Goal: Check status: Check status

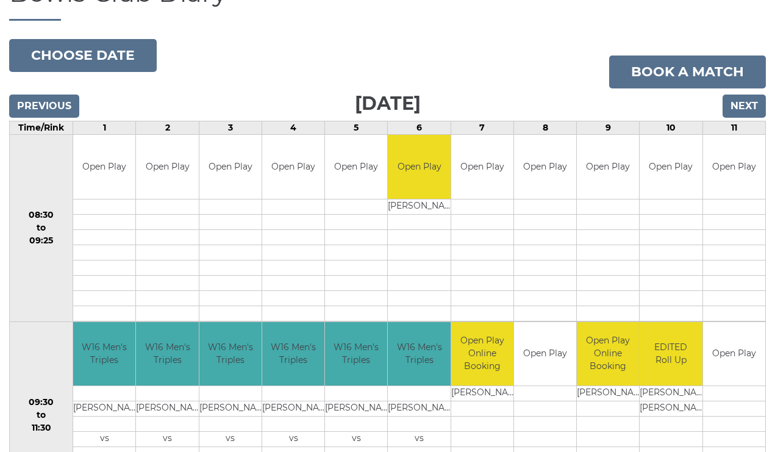
scroll to position [121, 0]
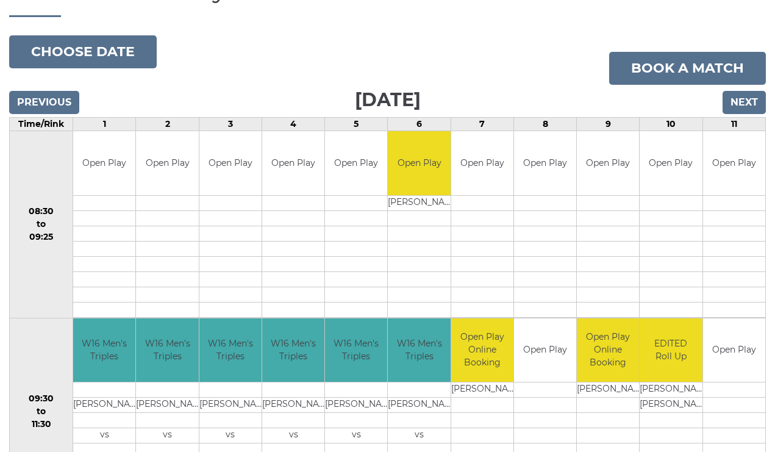
click at [748, 96] on input "Next" at bounding box center [743, 102] width 43 height 23
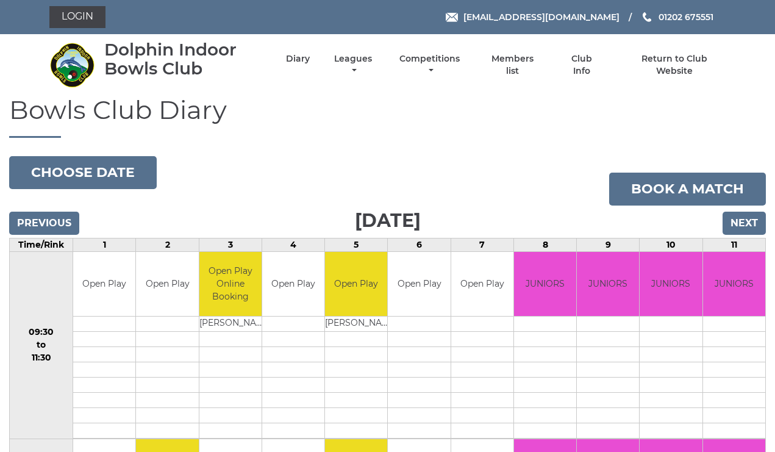
click at [748, 96] on h1 "Bowls Club Diary" at bounding box center [387, 117] width 756 height 42
click at [744, 216] on input "Next" at bounding box center [743, 223] width 43 height 23
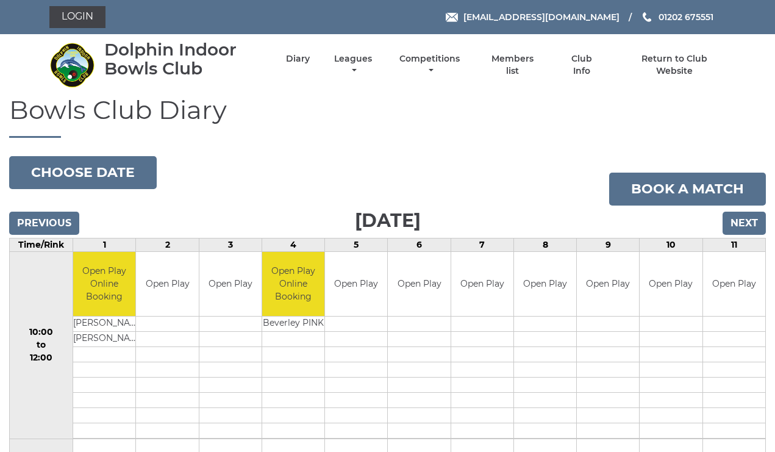
click at [744, 215] on input "Next" at bounding box center [743, 223] width 43 height 23
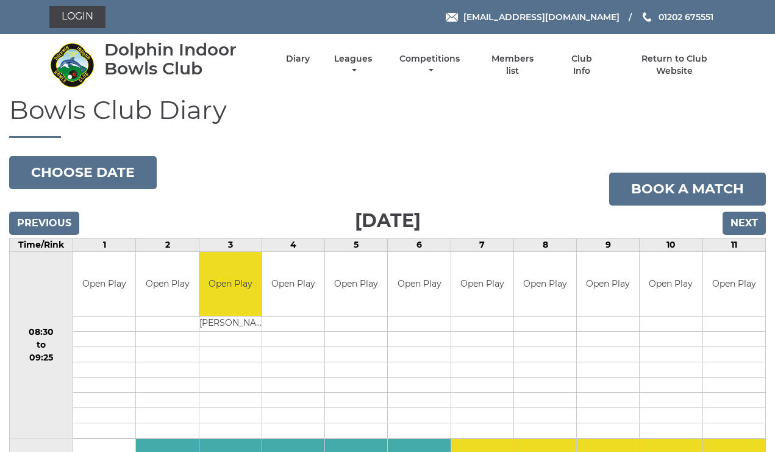
click at [746, 218] on input "Next" at bounding box center [743, 223] width 43 height 23
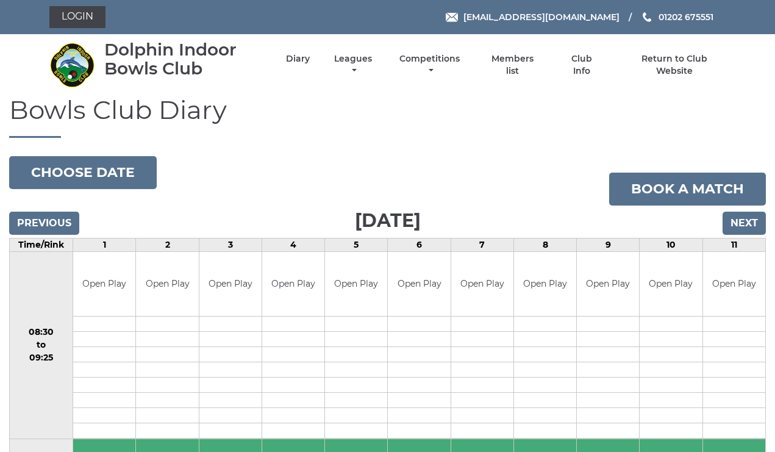
click at [749, 222] on input "Next" at bounding box center [743, 223] width 43 height 23
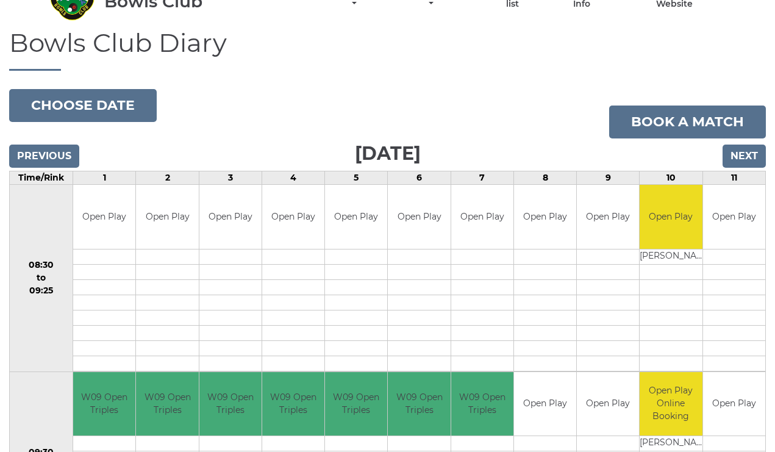
scroll to position [55, 0]
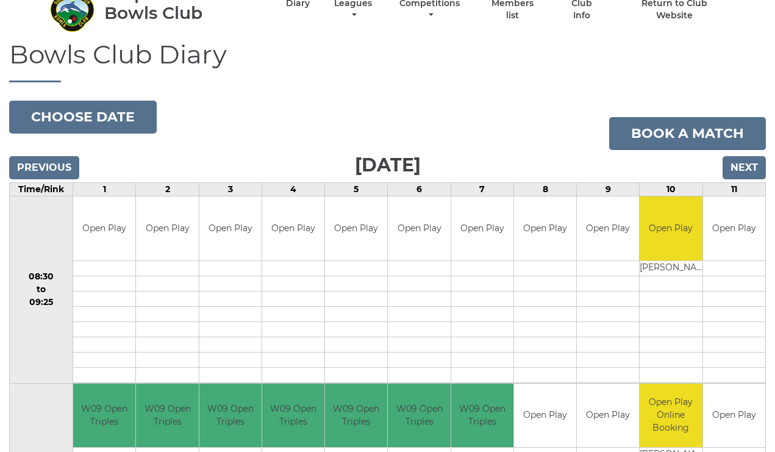
click at [743, 164] on input "Next" at bounding box center [743, 167] width 43 height 23
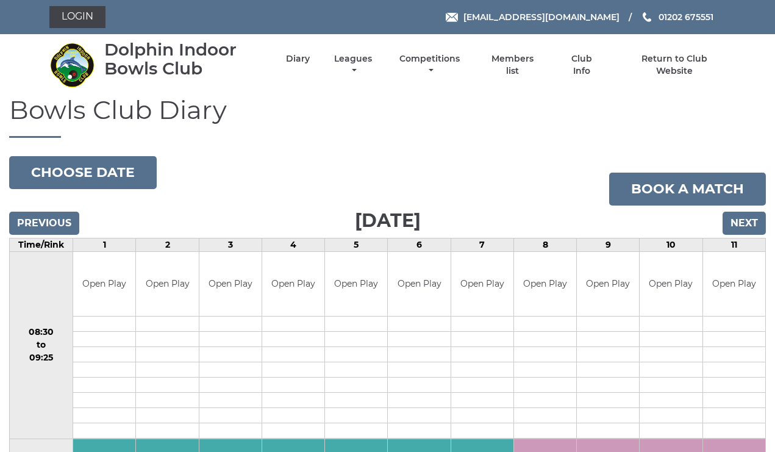
click at [44, 220] on input "Previous" at bounding box center [44, 223] width 70 height 23
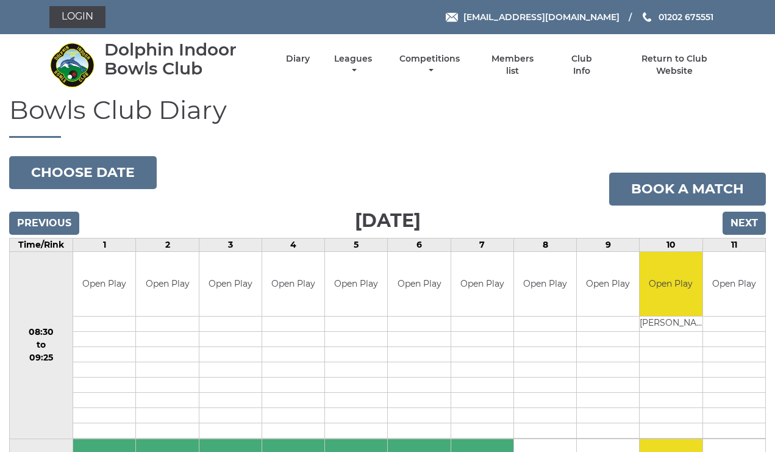
click at [44, 220] on input "Previous" at bounding box center [44, 223] width 70 height 23
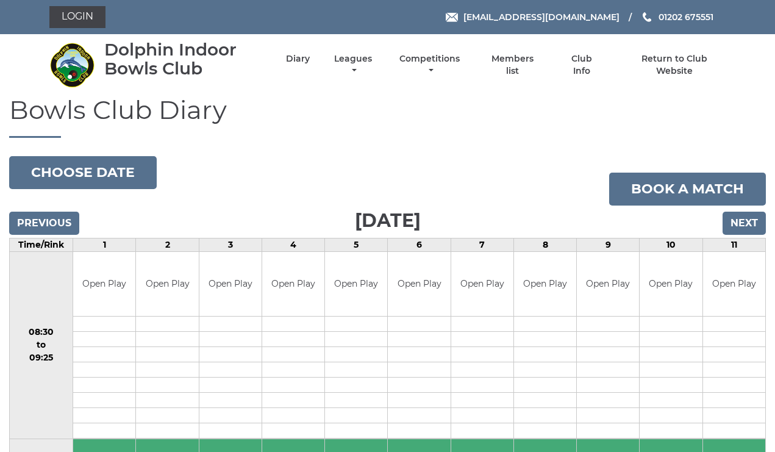
click at [44, 220] on input "Previous" at bounding box center [44, 223] width 70 height 23
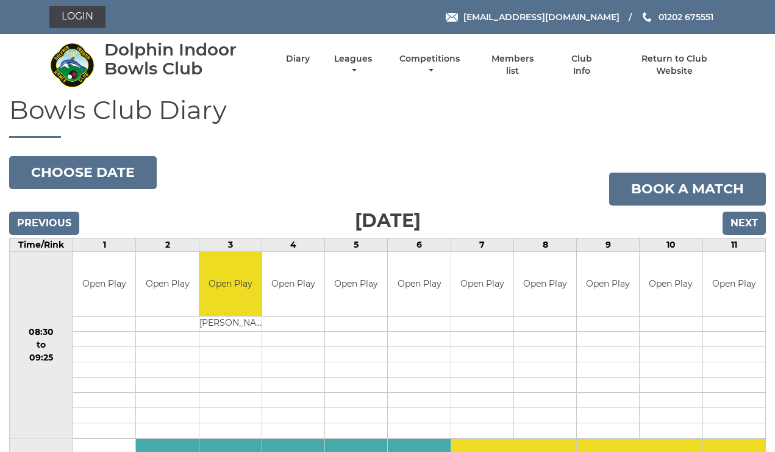
click at [741, 217] on input "Next" at bounding box center [743, 223] width 43 height 23
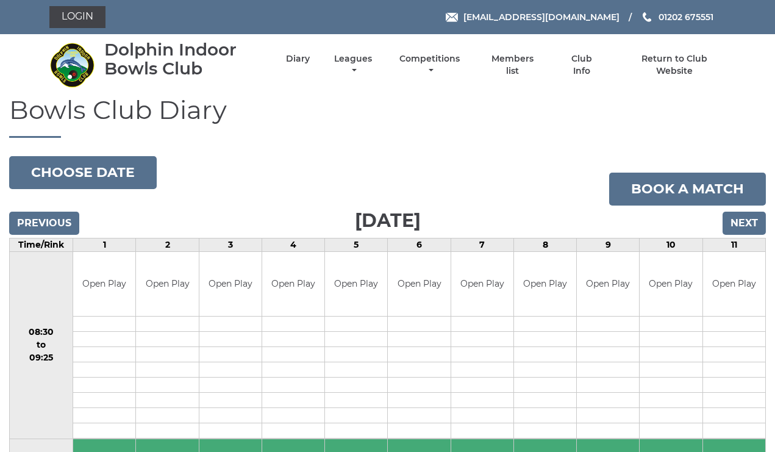
click at [48, 219] on input "Previous" at bounding box center [44, 223] width 70 height 23
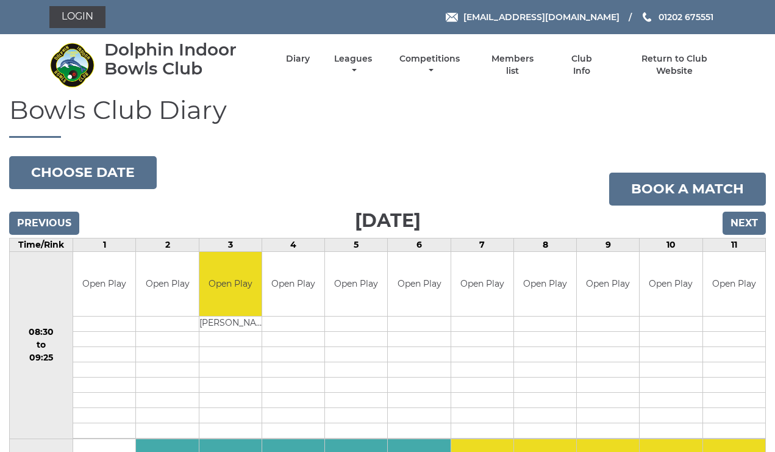
click at [48, 219] on input "Previous" at bounding box center [44, 223] width 70 height 23
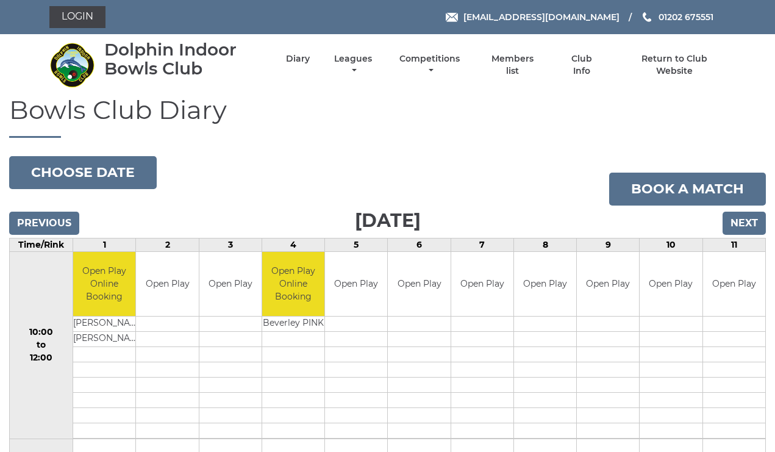
click at [48, 220] on input "Previous" at bounding box center [44, 223] width 70 height 23
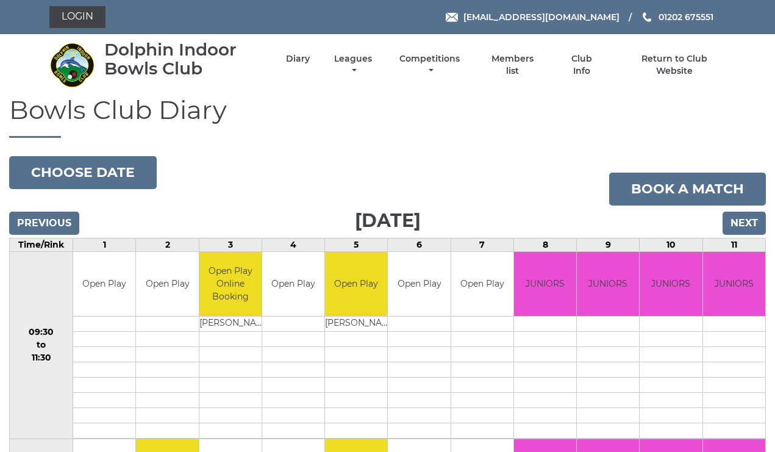
click at [48, 220] on input "Previous" at bounding box center [44, 223] width 70 height 23
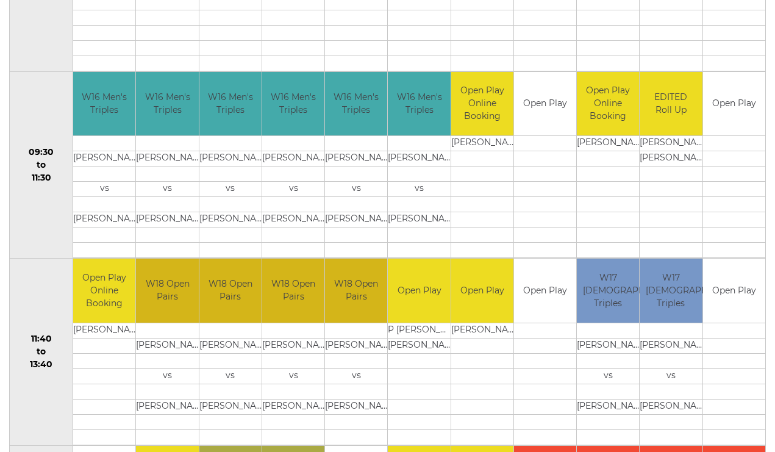
scroll to position [366, 0]
